Goal: Information Seeking & Learning: Learn about a topic

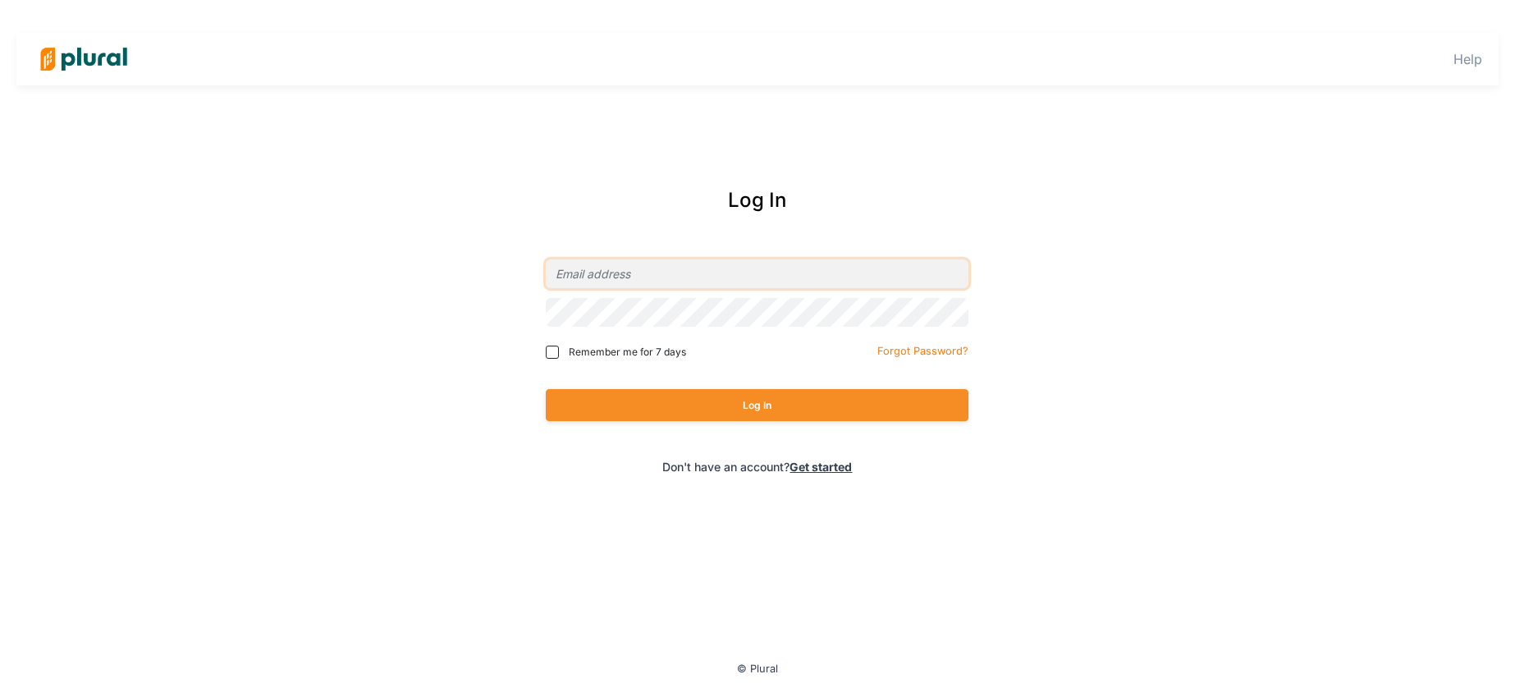
click at [720, 275] on input "email" at bounding box center [757, 273] width 423 height 29
click at [709, 279] on input "email" at bounding box center [757, 273] width 423 height 29
type input "renee_wizeman@comcast.com"
click at [553, 359] on label "Remember me for 7 days" at bounding box center [659, 352] width 226 height 15
click at [553, 359] on input "Remember me for 7 days" at bounding box center [552, 352] width 13 height 13
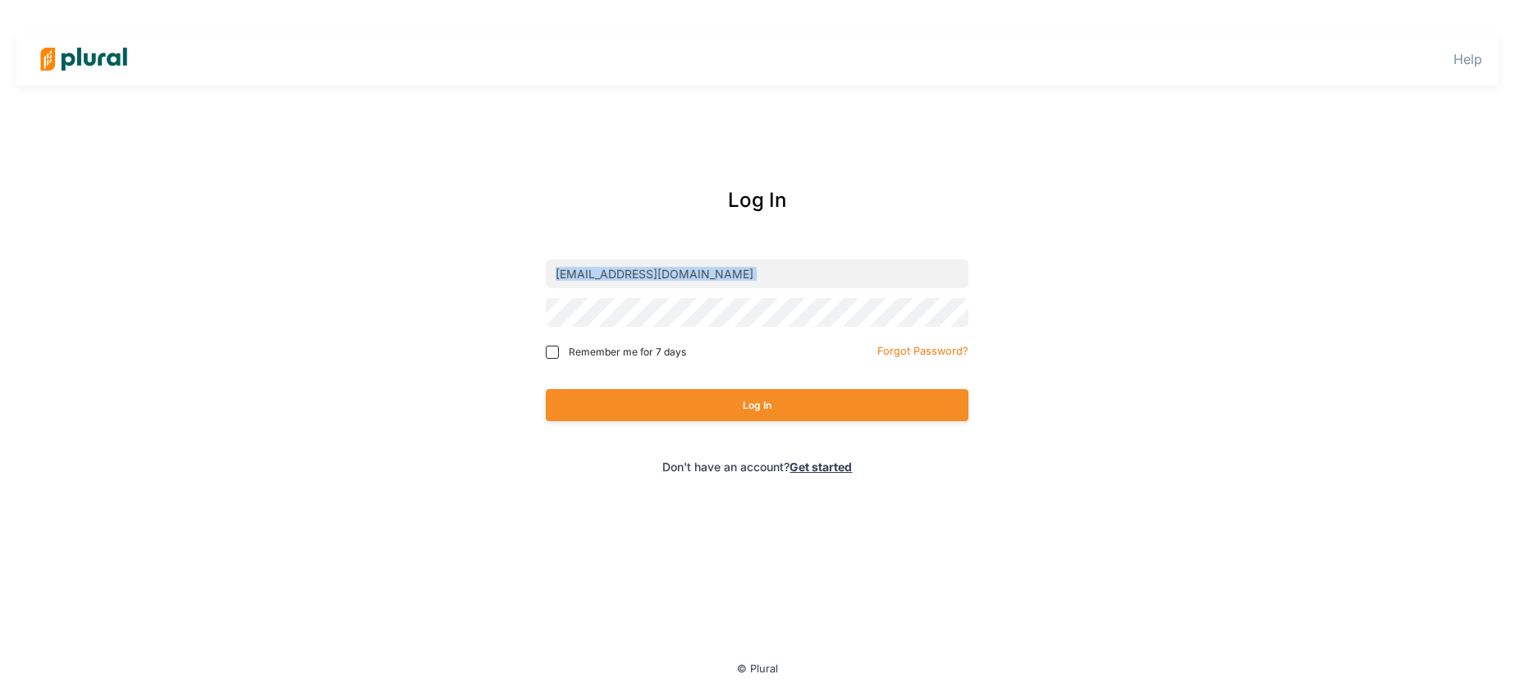
checkbox input "true"
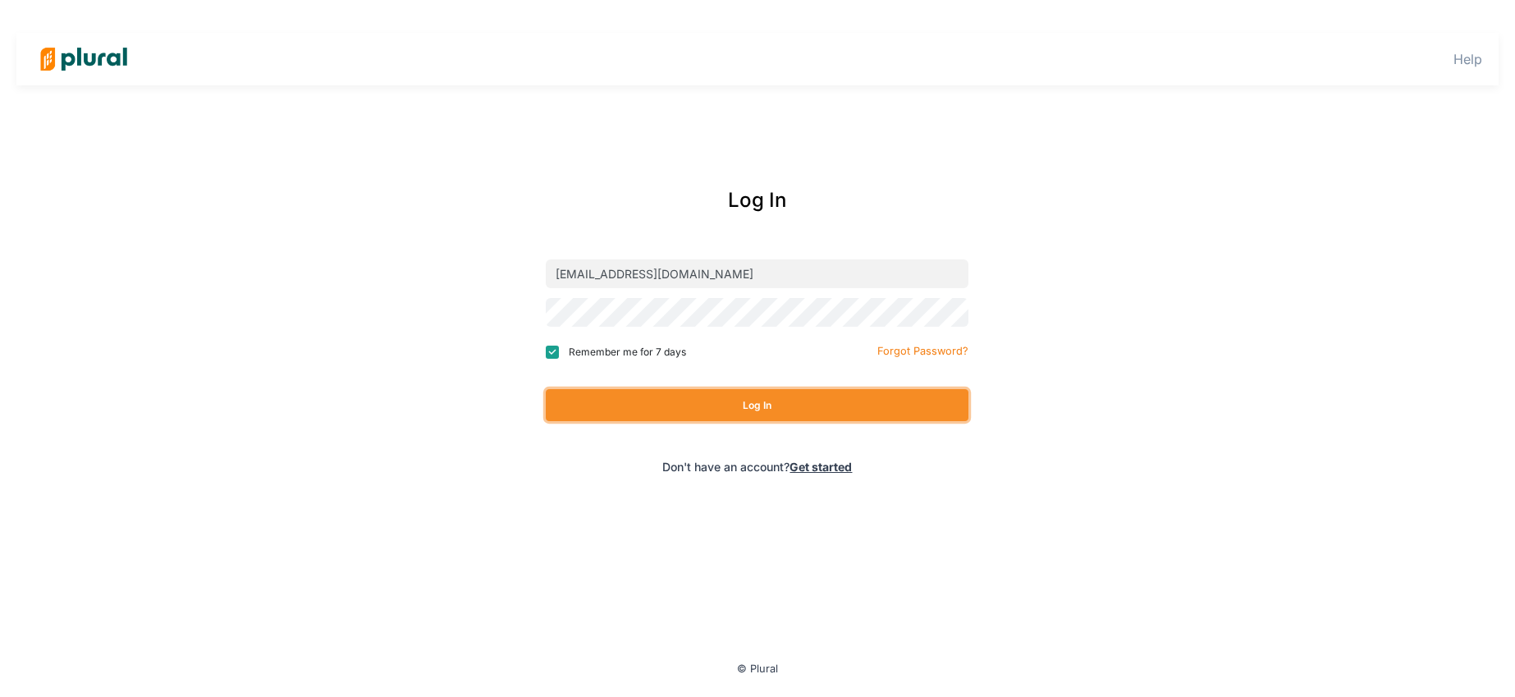
click at [586, 397] on button "Log In" at bounding box center [757, 405] width 423 height 32
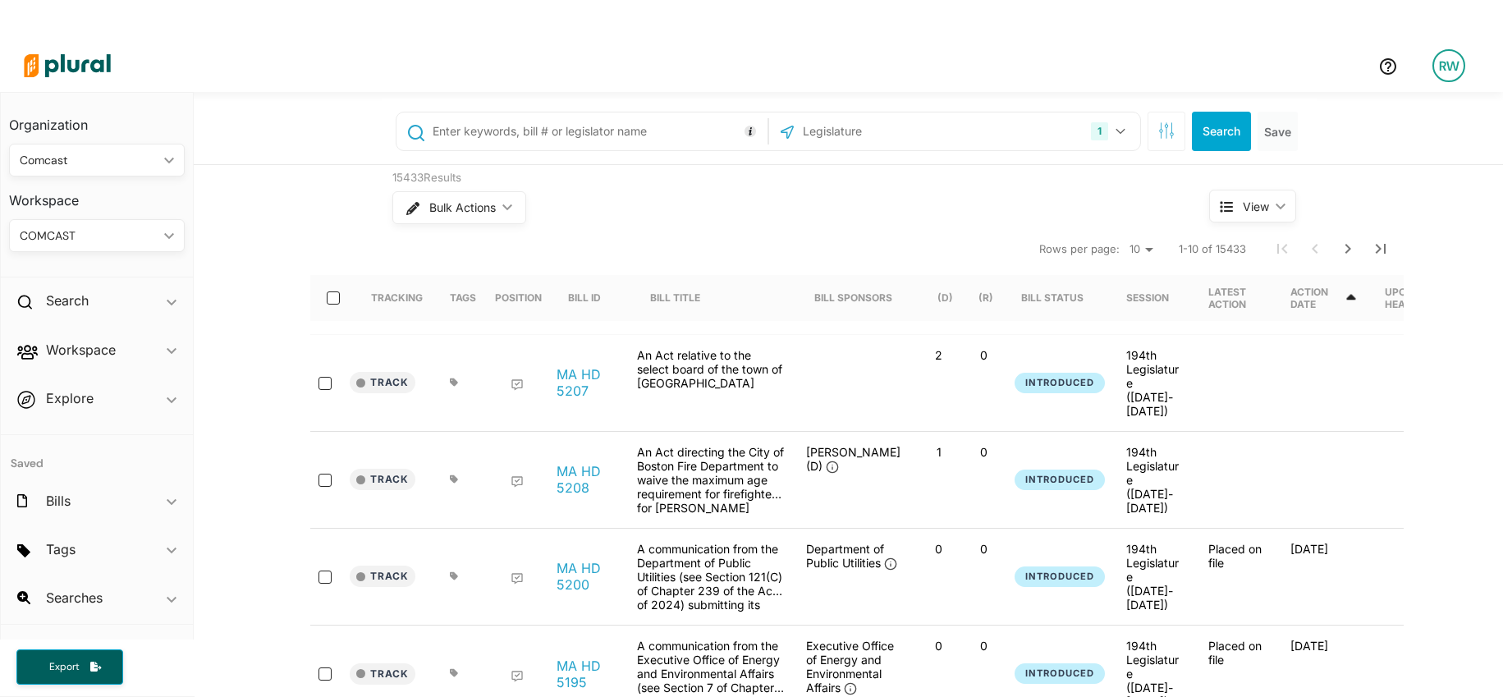
click at [678, 120] on input "text" at bounding box center [597, 131] width 332 height 31
type input "hd.902"
click at [1110, 126] on button "1" at bounding box center [1110, 131] width 52 height 31
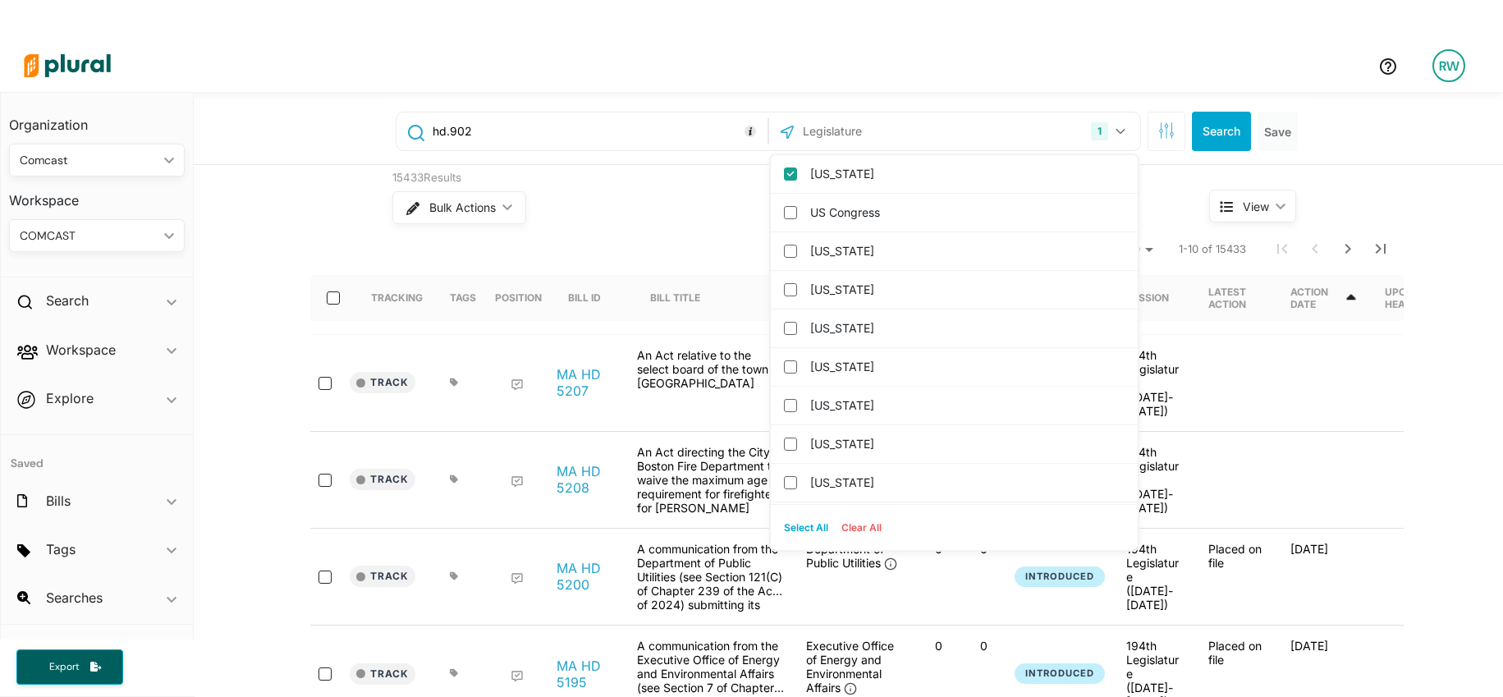
click at [1004, 129] on div "1 Massachusetts US Congress Alabama Alaska Arizona Arkansas California Colorado…" at bounding box center [954, 131] width 363 height 31
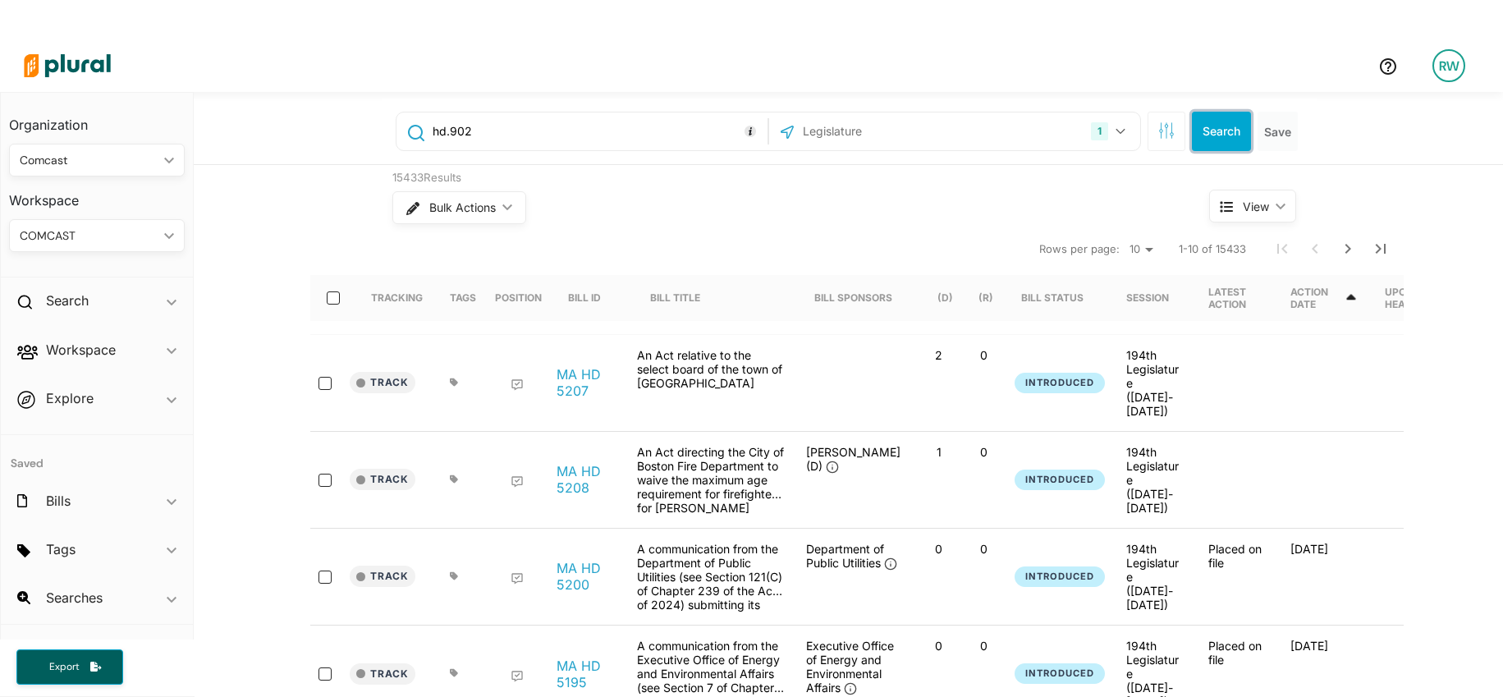
click at [1192, 126] on button "Search" at bounding box center [1221, 131] width 59 height 39
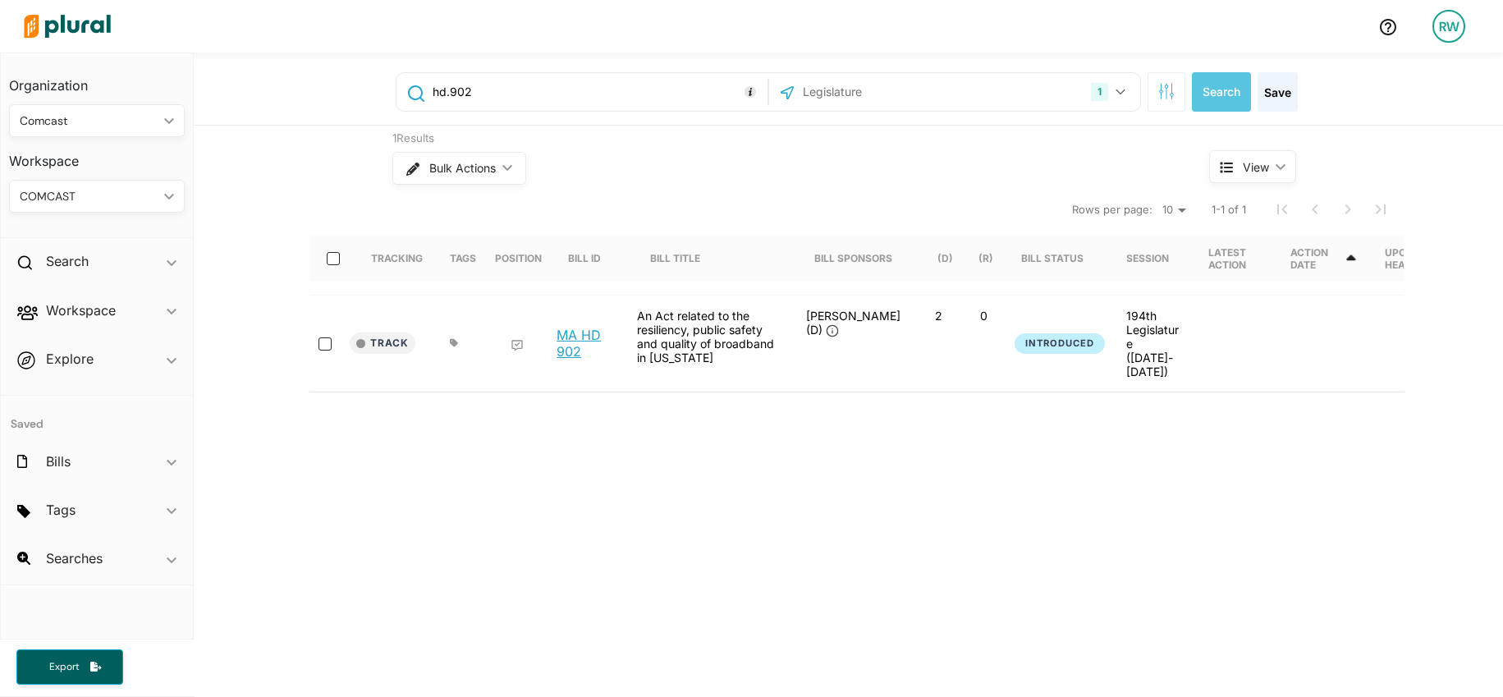
click at [567, 332] on link "MA HD 902" at bounding box center [588, 343] width 62 height 33
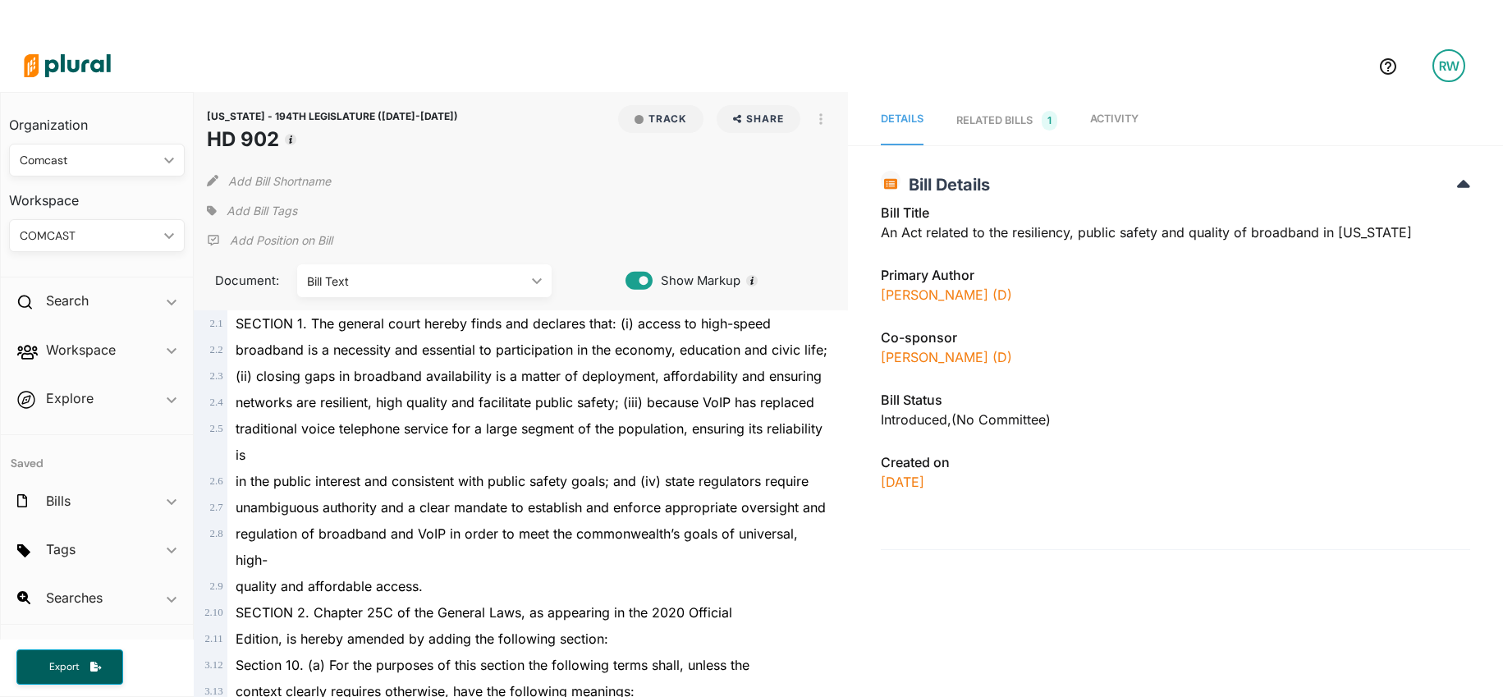
click at [985, 112] on div "RELATED BILLS 1" at bounding box center [1006, 121] width 101 height 20
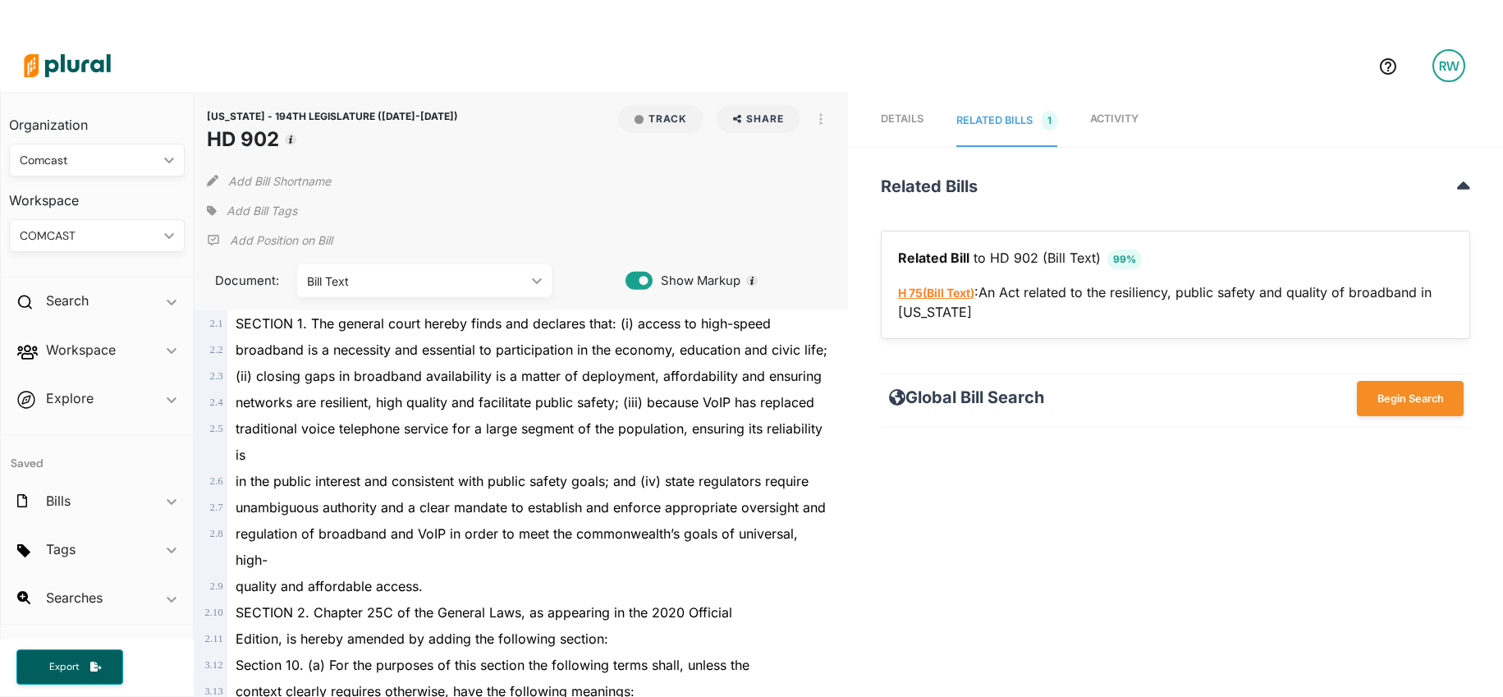
click at [955, 293] on span "( Bill Text )" at bounding box center [949, 293] width 52 height 14
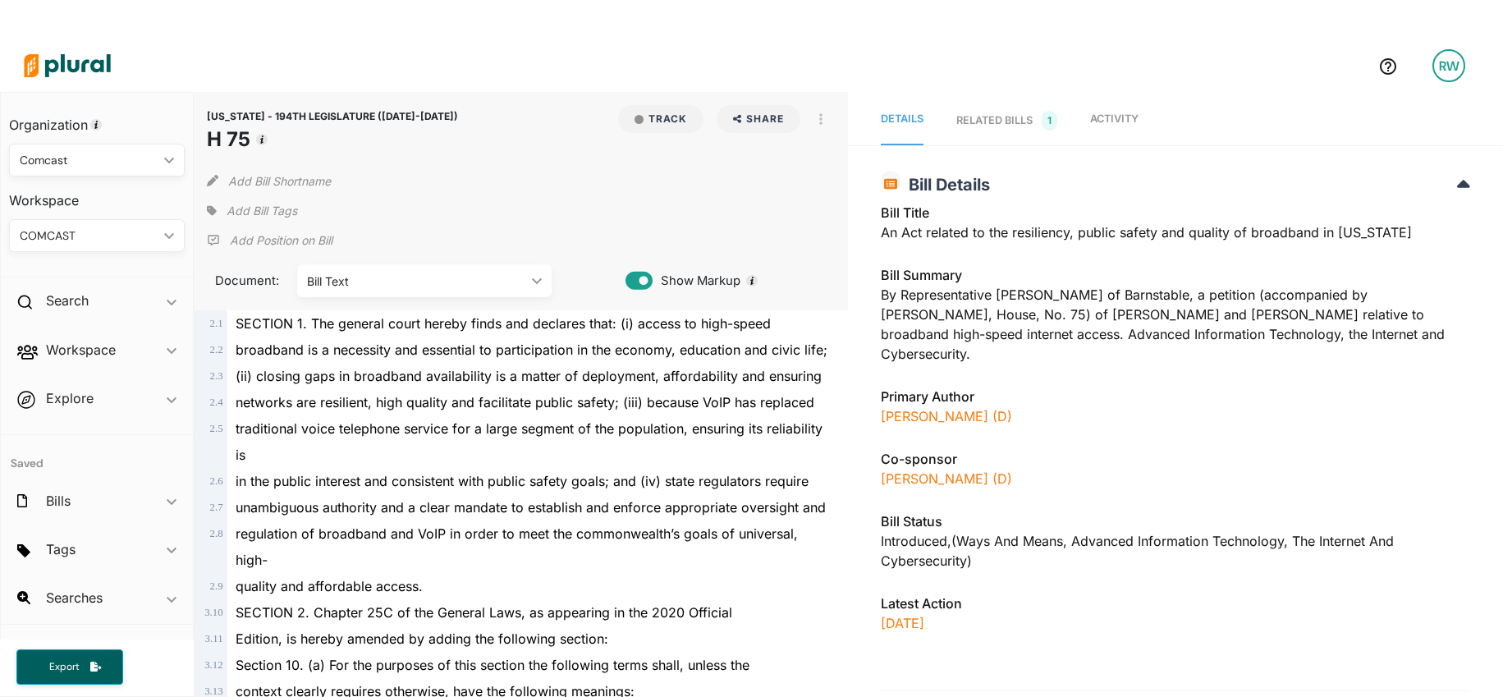
click at [1111, 121] on span "Activity" at bounding box center [1114, 118] width 48 height 12
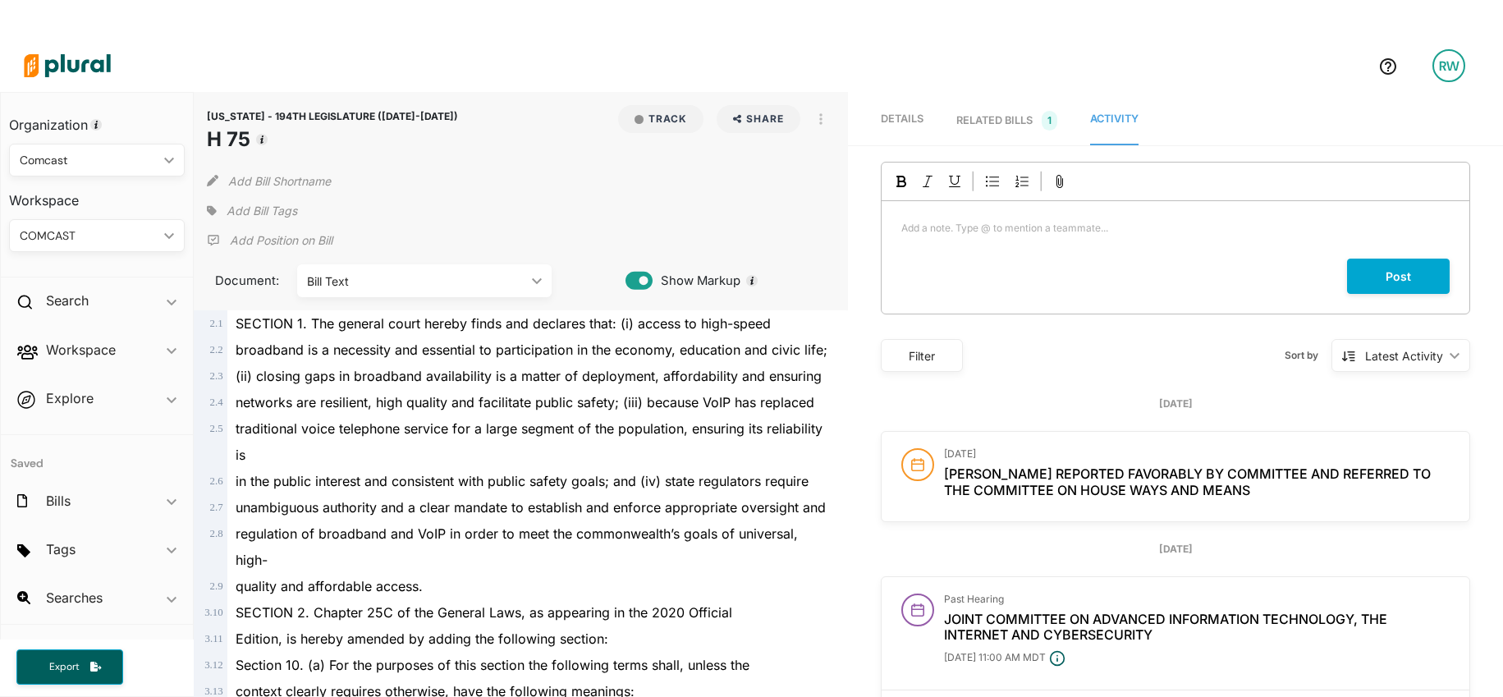
click at [987, 122] on div "RELATED BILLS 1" at bounding box center [1006, 121] width 101 height 20
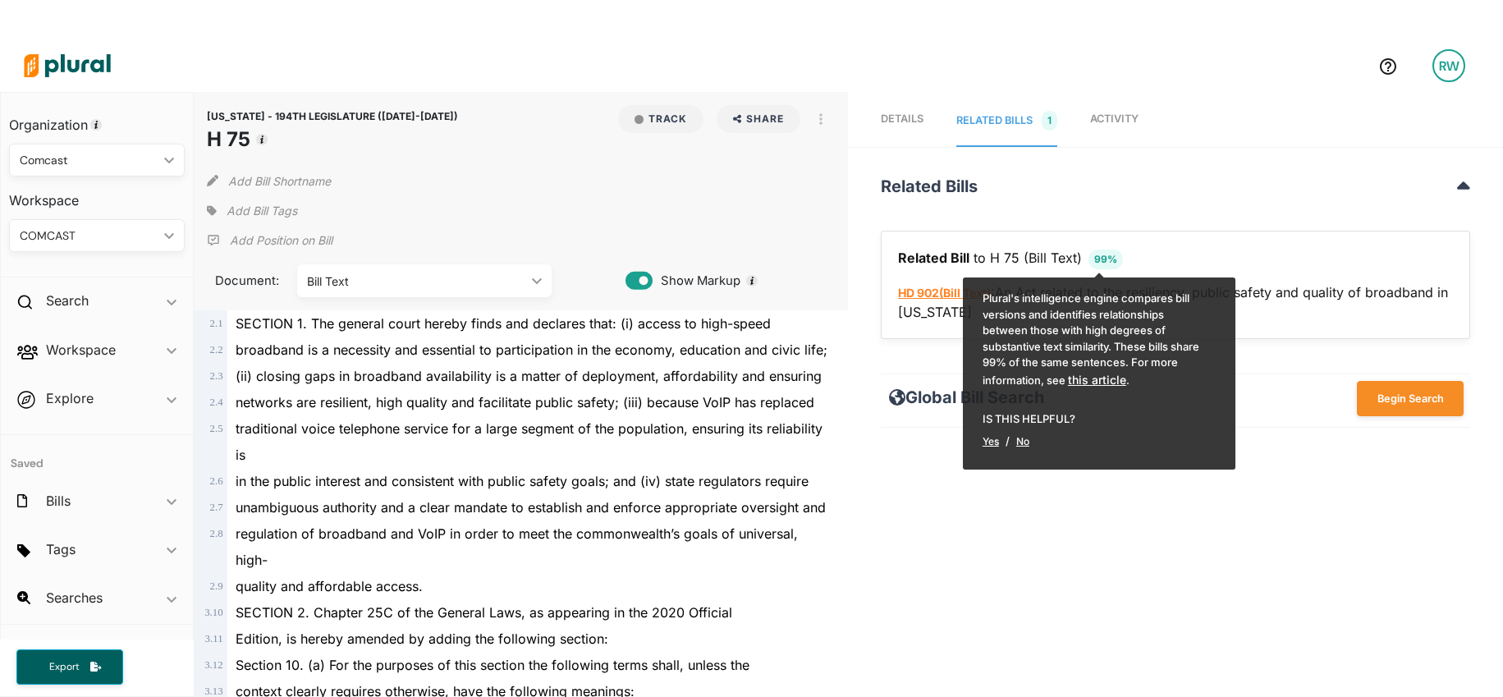
click at [920, 294] on link "HD 902 ( Bill Text )" at bounding box center [944, 293] width 93 height 14
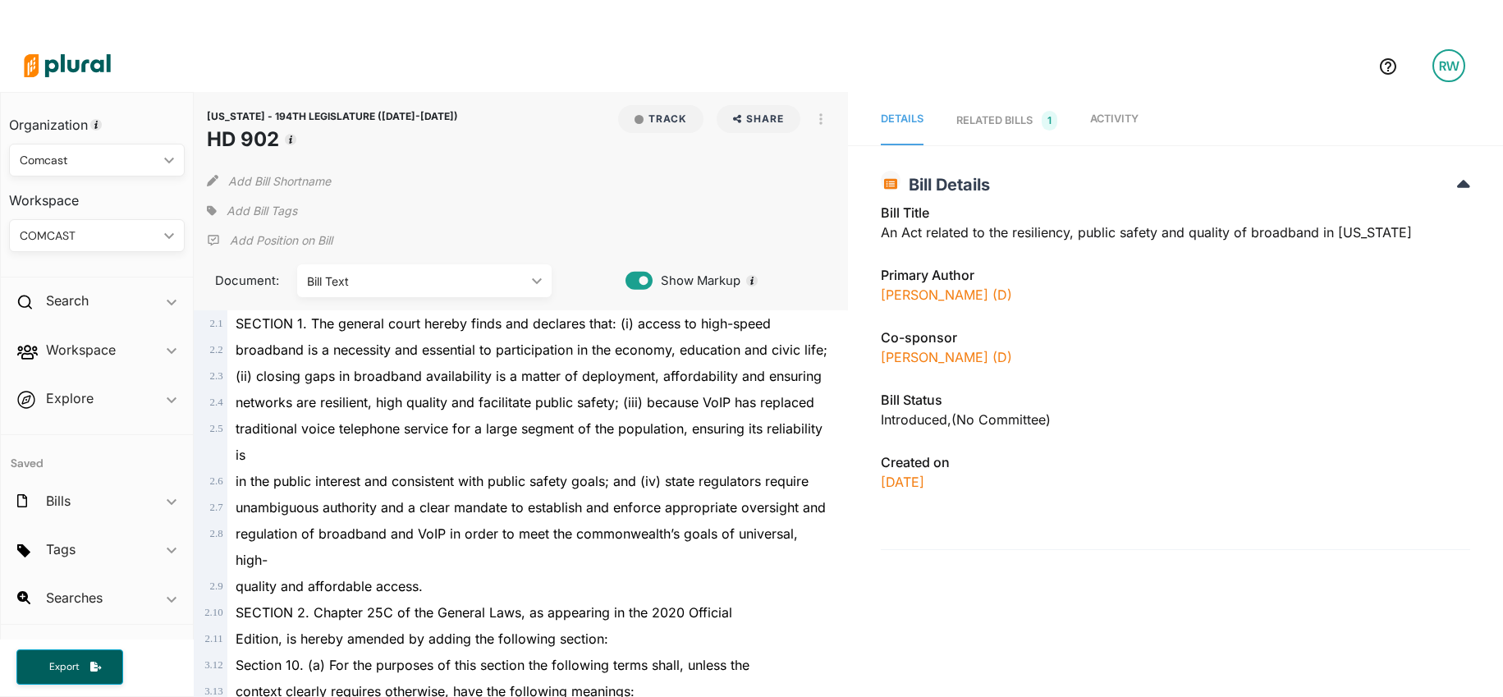
click at [1117, 119] on span "Activity" at bounding box center [1114, 118] width 48 height 12
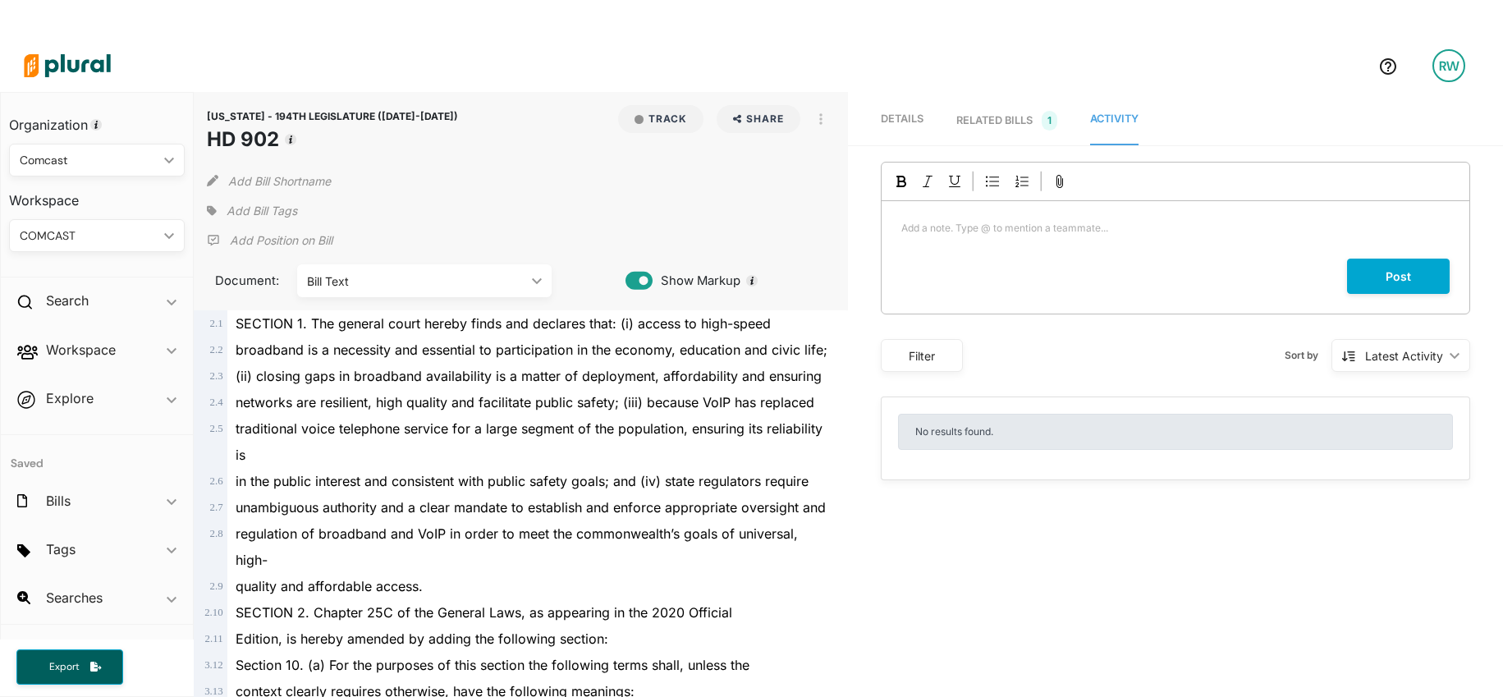
click at [1004, 117] on div "RELATED BILLS 1" at bounding box center [1006, 121] width 101 height 20
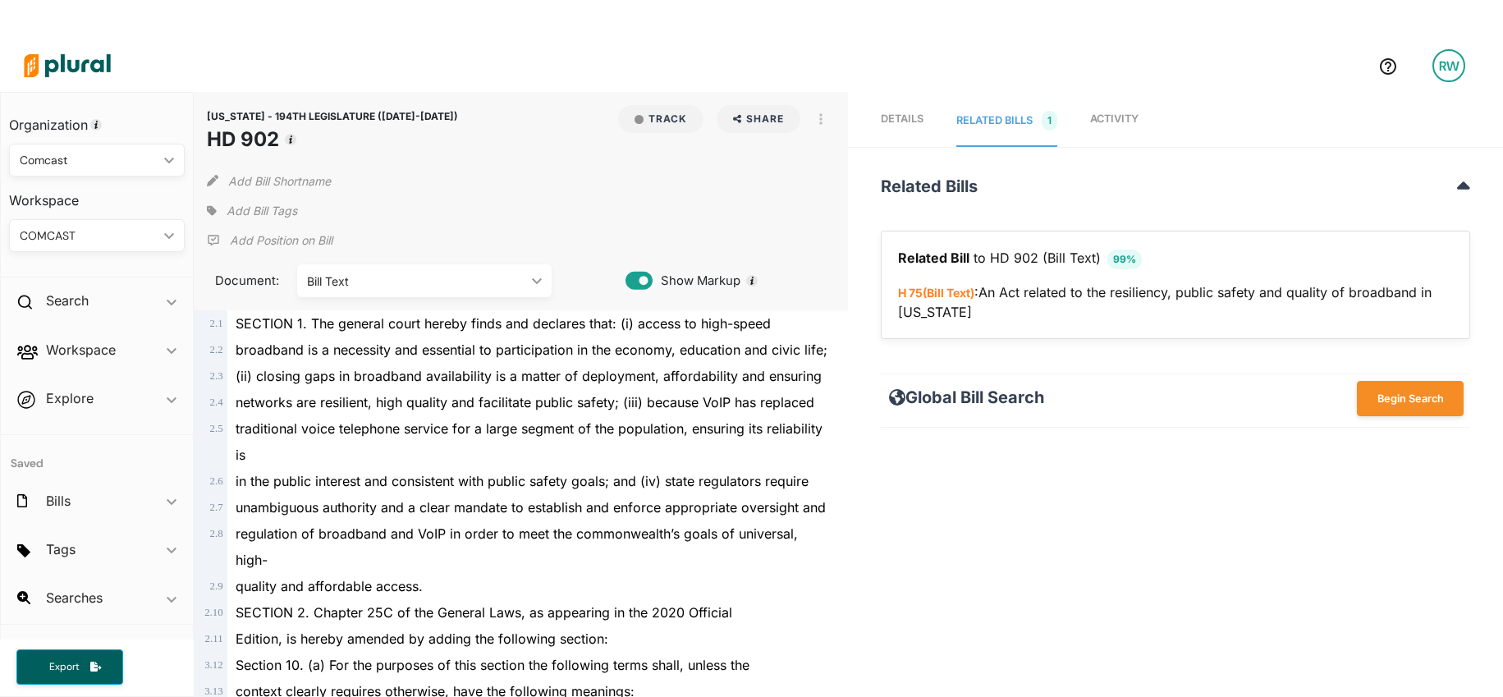
click at [900, 122] on span "Details" at bounding box center [902, 118] width 43 height 12
